Goal: Navigation & Orientation: Find specific page/section

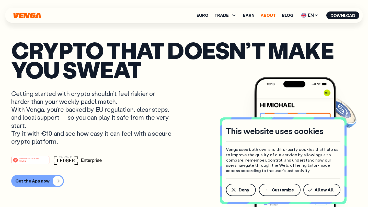
click at [265, 13] on link "About" at bounding box center [267, 15] width 15 height 4
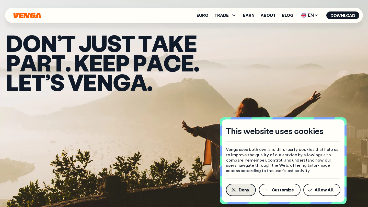
click at [242, 194] on button "Deny" at bounding box center [241, 190] width 30 height 12
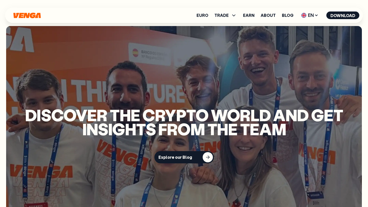
scroll to position [1140, 0]
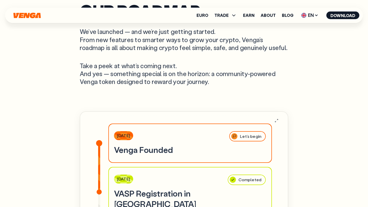
scroll to position [1430, 0]
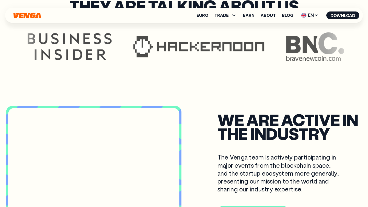
scroll to position [1413, 0]
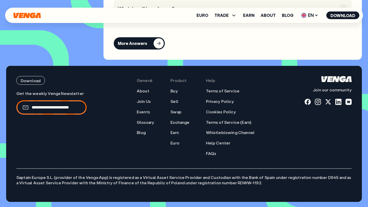
scroll to position [2216, 0]
click at [143, 95] on ul "About Join Us Events Glossary Blog" at bounding box center [145, 111] width 17 height 47
click at [144, 94] on ul "About Join Us Events Glossary Blog" at bounding box center [145, 111] width 17 height 47
click at [145, 91] on link "About" at bounding box center [143, 90] width 13 height 5
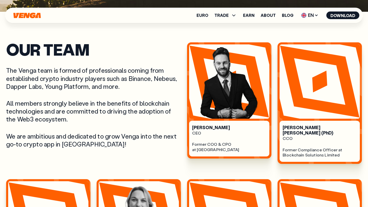
scroll to position [196, 0]
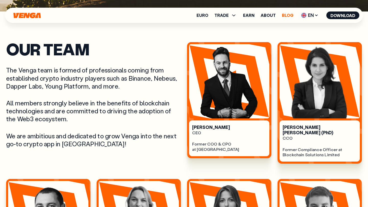
click at [287, 16] on link "Blog" at bounding box center [287, 15] width 11 height 4
